Goal: Task Accomplishment & Management: Manage account settings

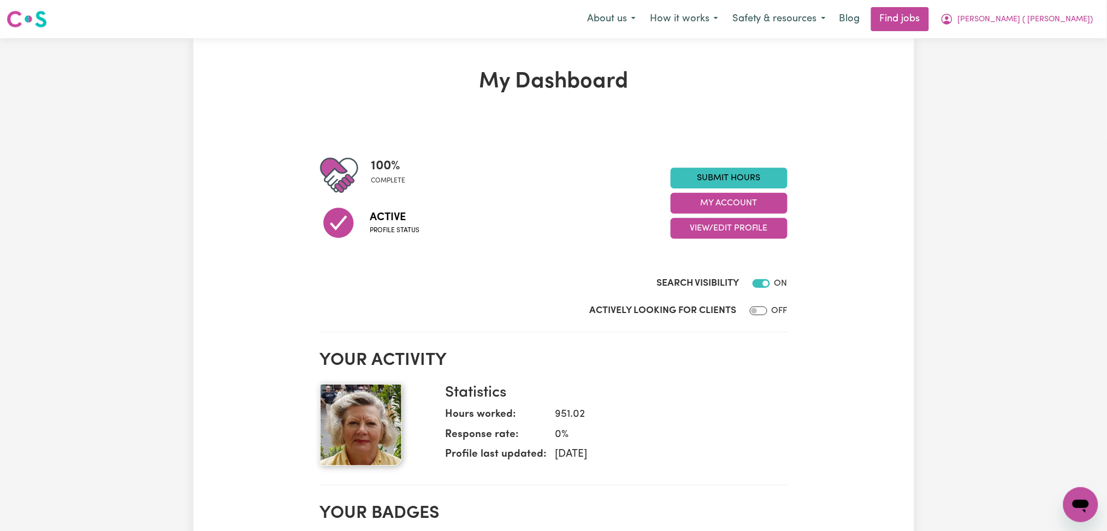
click at [668, 243] on div "Active Profile status" at bounding box center [495, 222] width 350 height 56
click at [733, 238] on button "View/Edit Profile" at bounding box center [728, 228] width 117 height 21
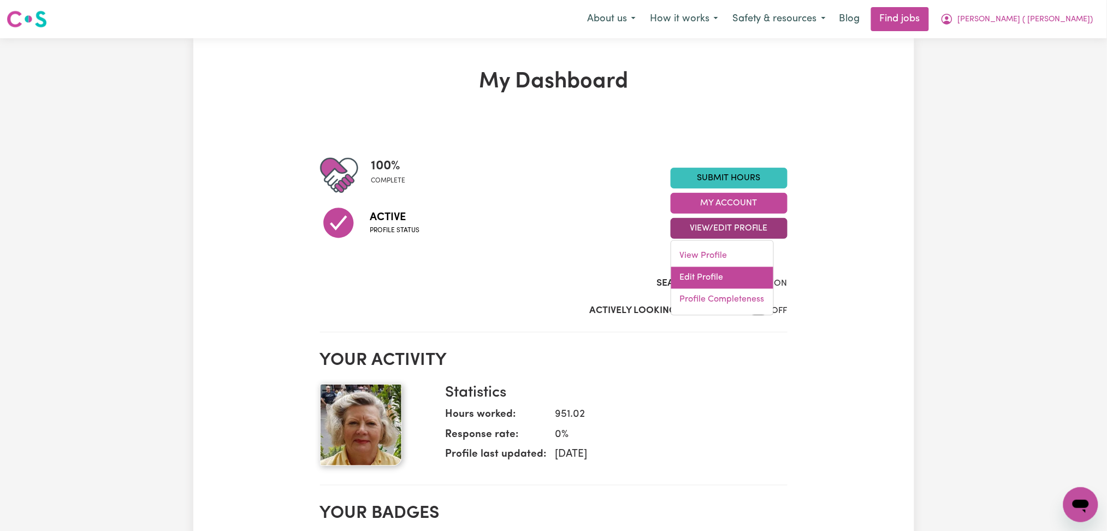
click at [715, 269] on link "Edit Profile" at bounding box center [722, 278] width 102 height 22
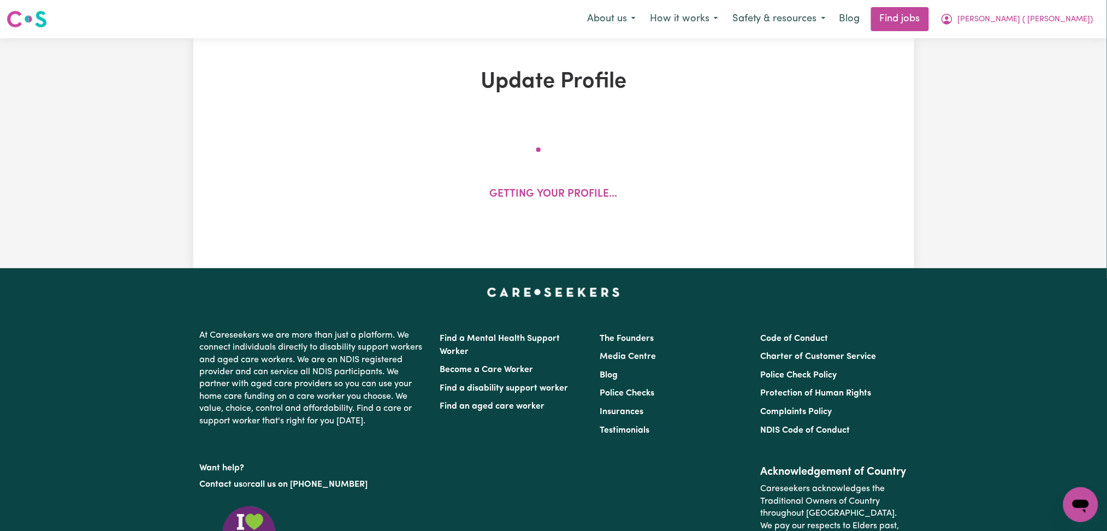
select select "[DEMOGRAPHIC_DATA]"
select select "[DEMOGRAPHIC_DATA] Citizen"
select select "Studying a healthcare related degree or qualification"
select select "44"
select select "51"
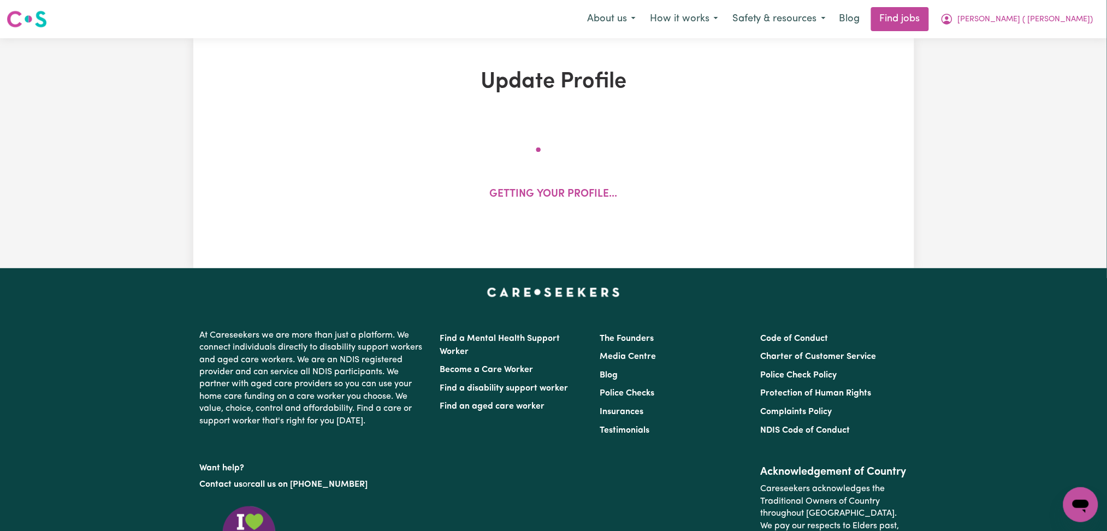
select select "67"
select select "83"
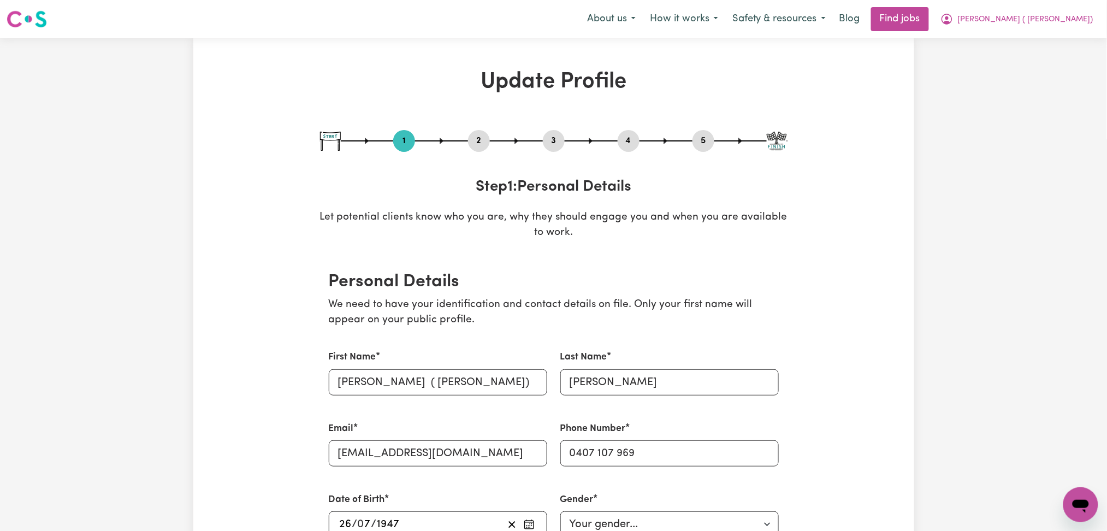
click at [629, 143] on button "4" at bounding box center [628, 141] width 22 height 14
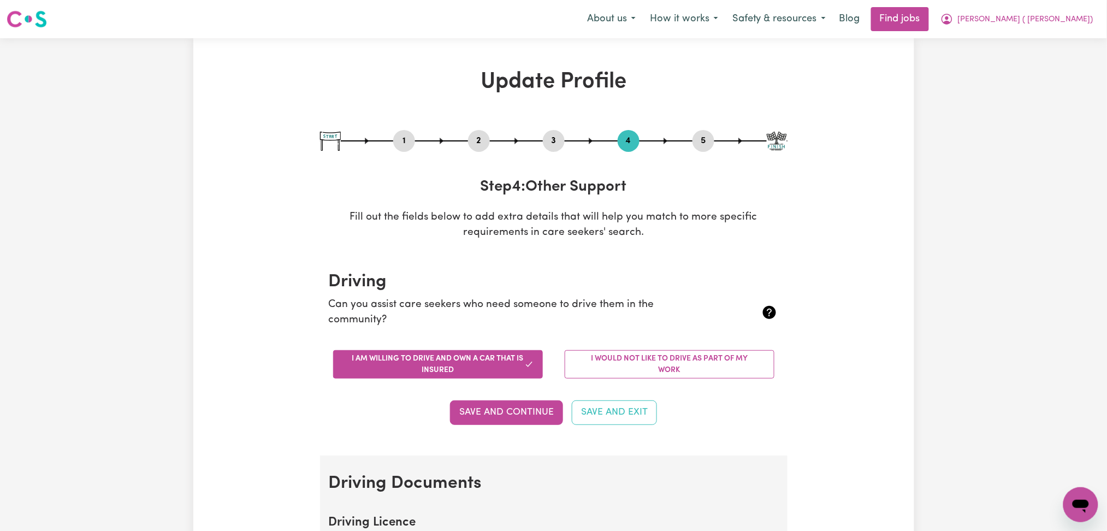
scroll to position [291, 0]
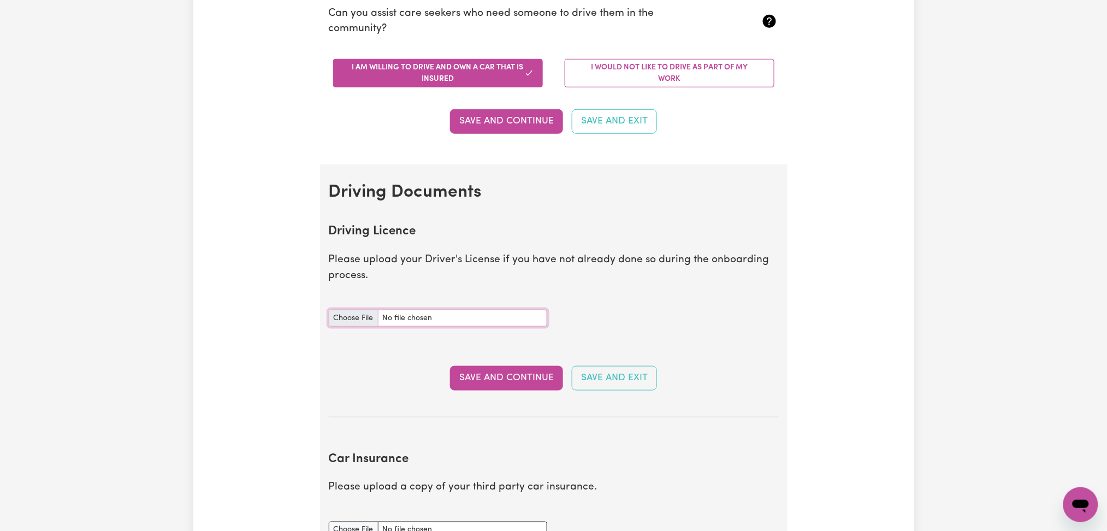
click at [343, 316] on input "Driving Licence document" at bounding box center [438, 318] width 218 height 17
type input "C:\fakepath\[PERSON_NAME] ( [PERSON_NAME]) [PERSON_NAME].jpg"
click at [554, 375] on button "Save and Continue" at bounding box center [506, 378] width 113 height 24
